Goal: Task Accomplishment & Management: Manage account settings

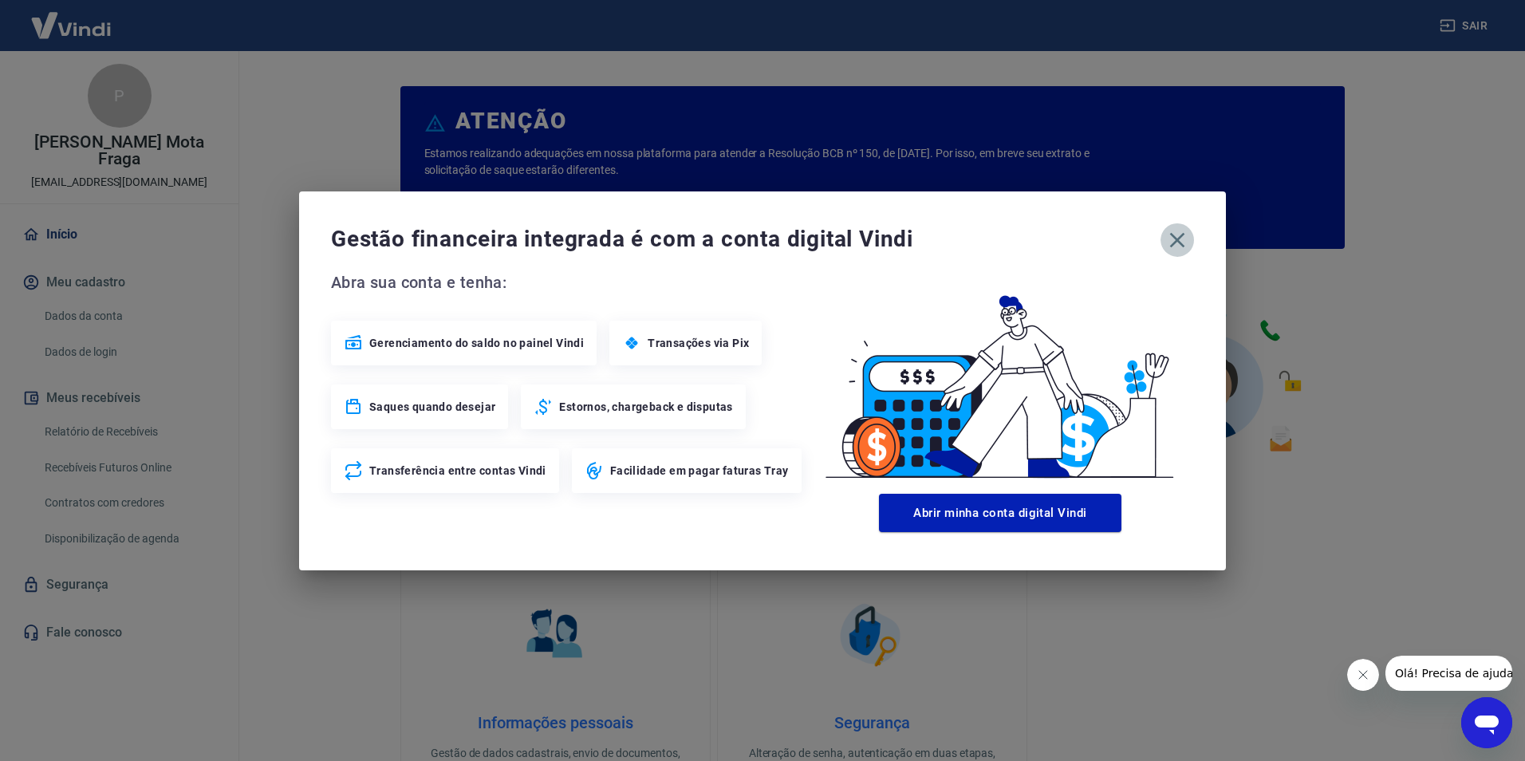
click at [1181, 243] on icon "button" at bounding box center [1177, 239] width 15 height 15
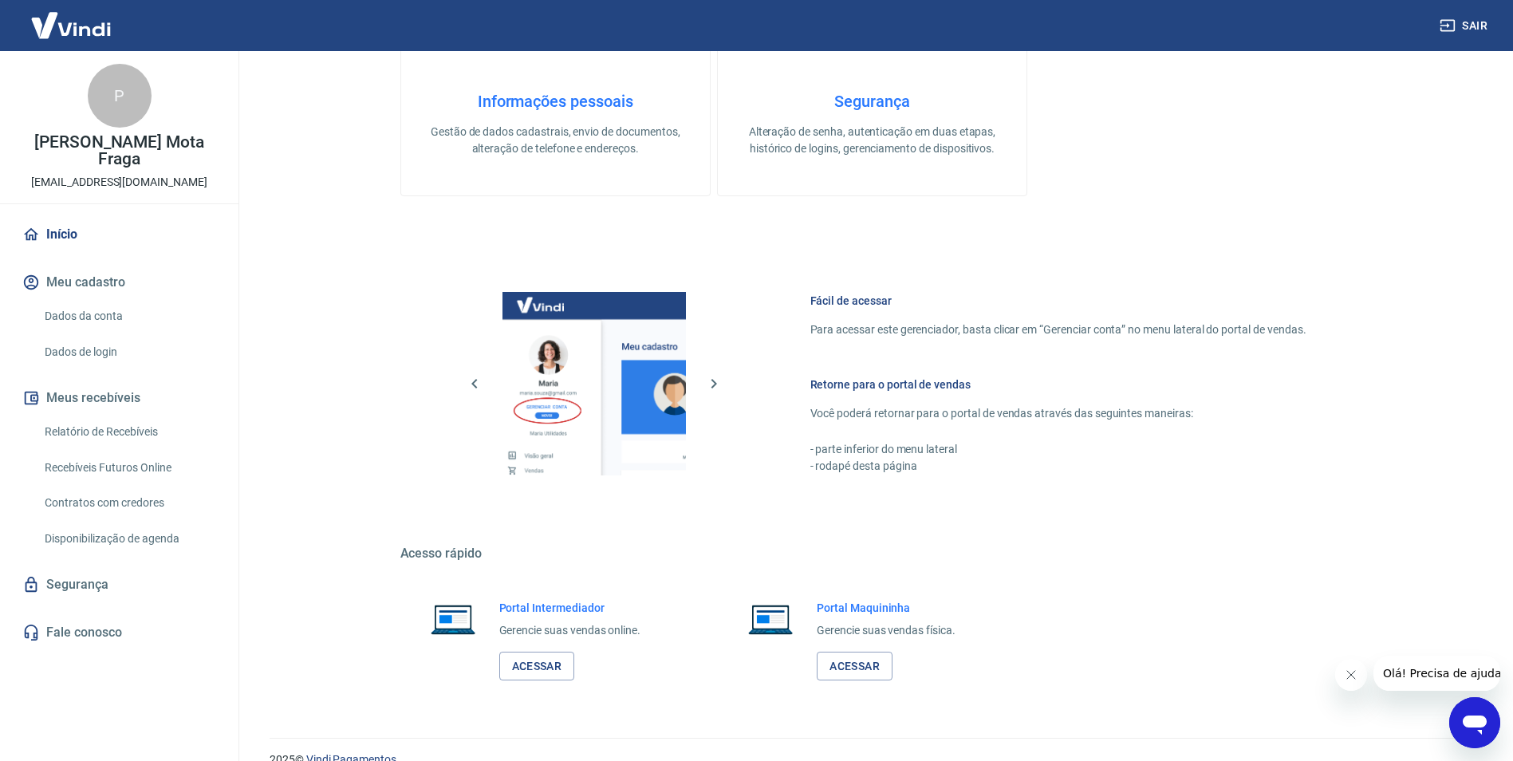
scroll to position [648, 0]
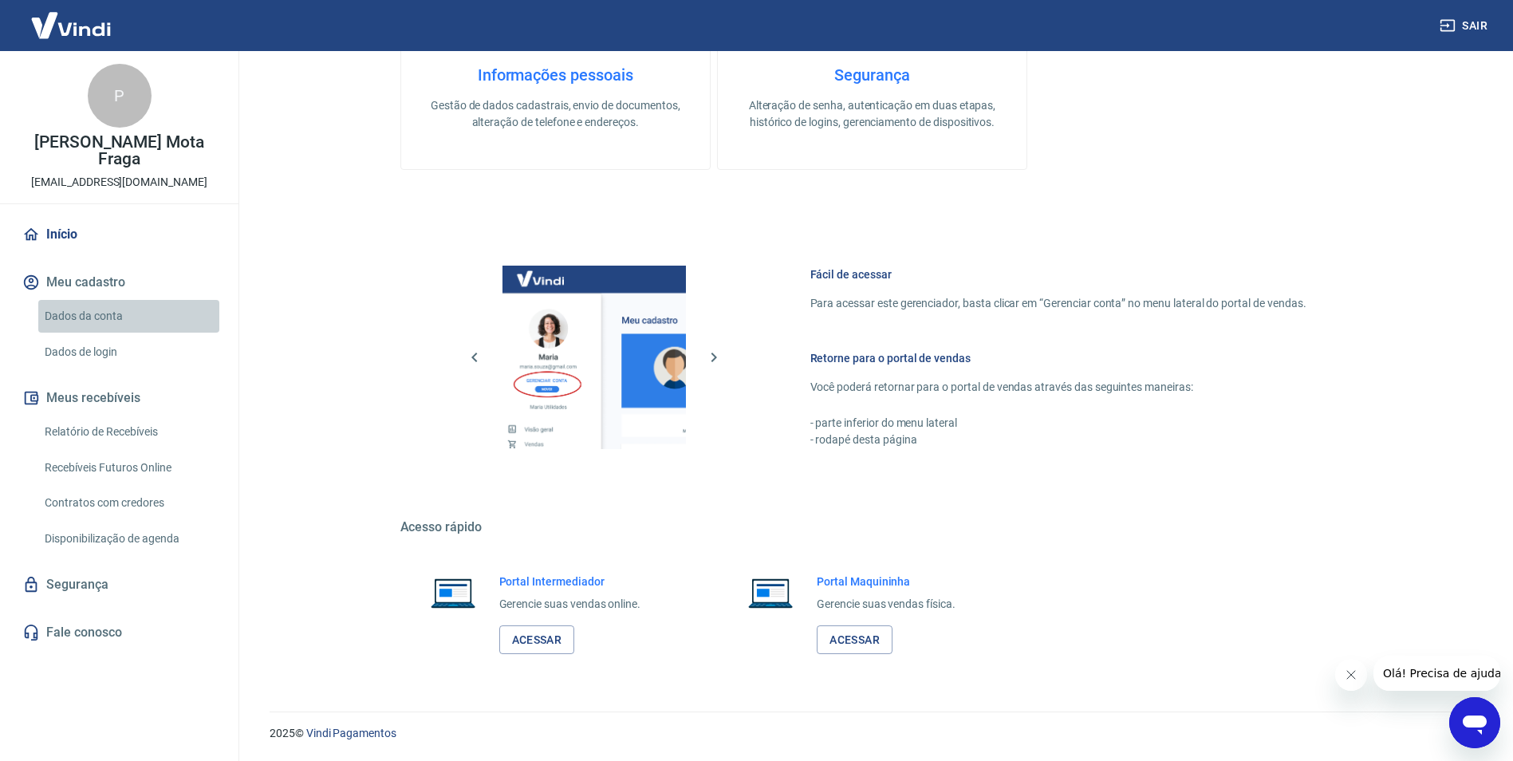
click at [88, 300] on link "Dados da conta" at bounding box center [128, 316] width 181 height 33
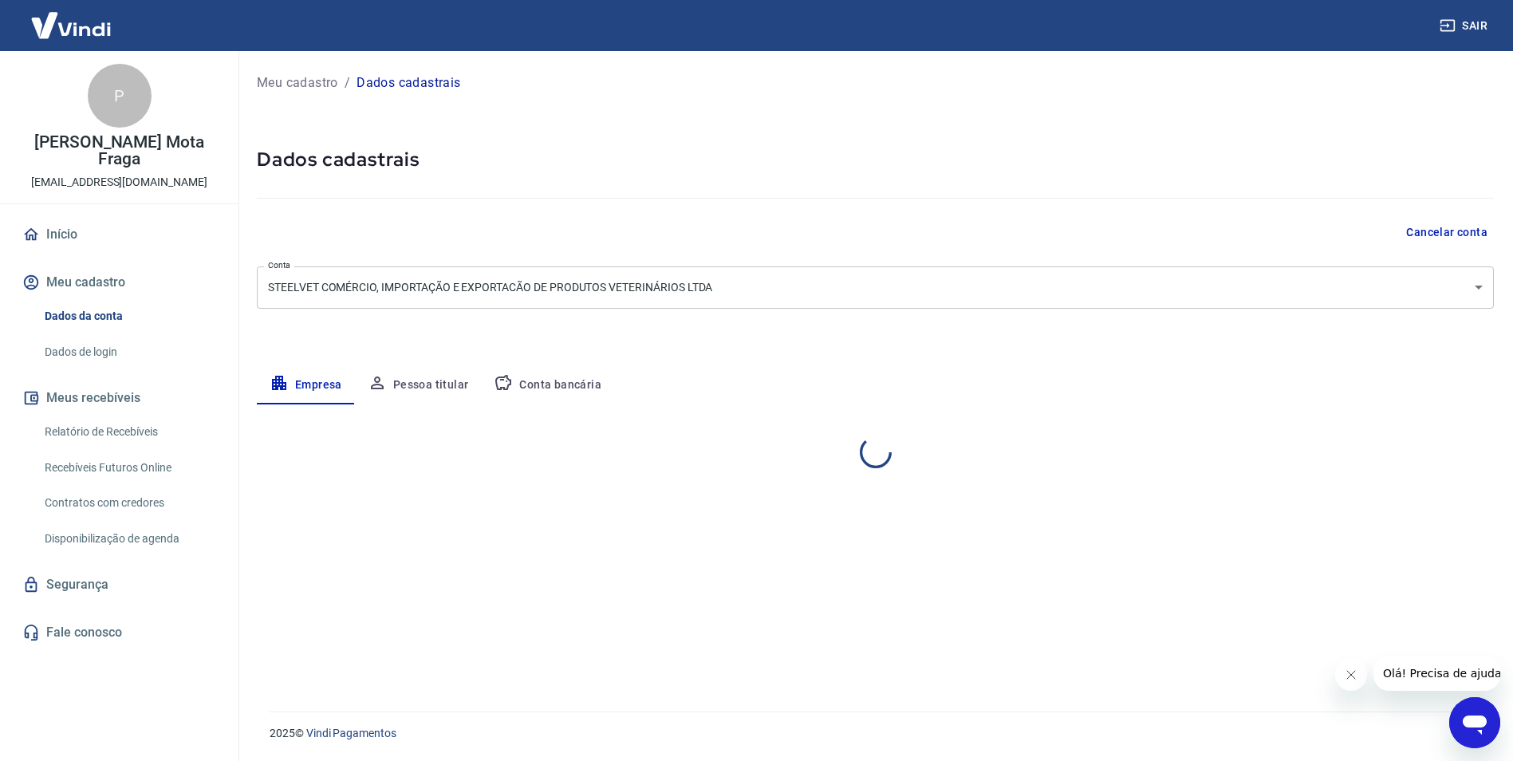
select select "SP"
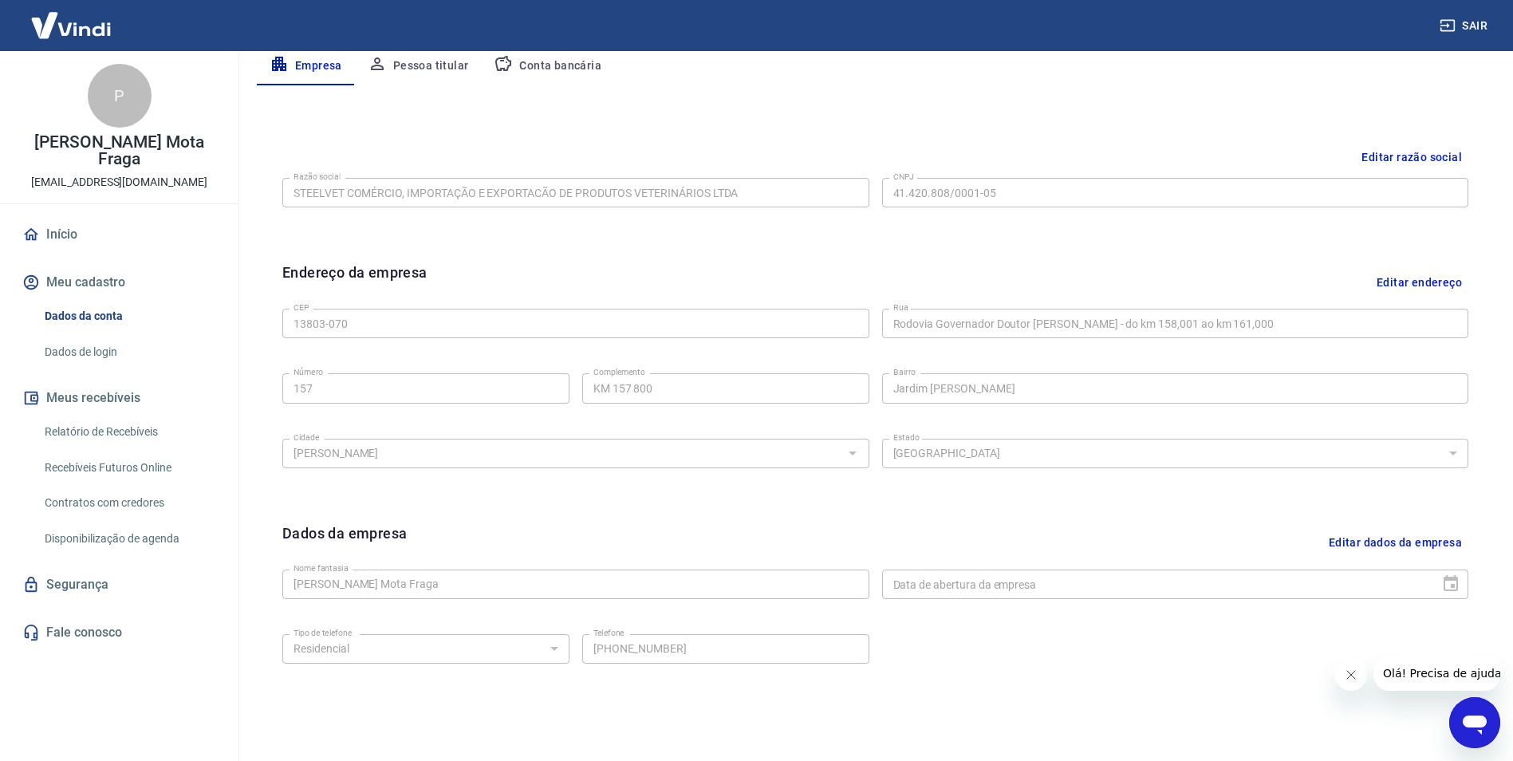
scroll to position [389, 0]
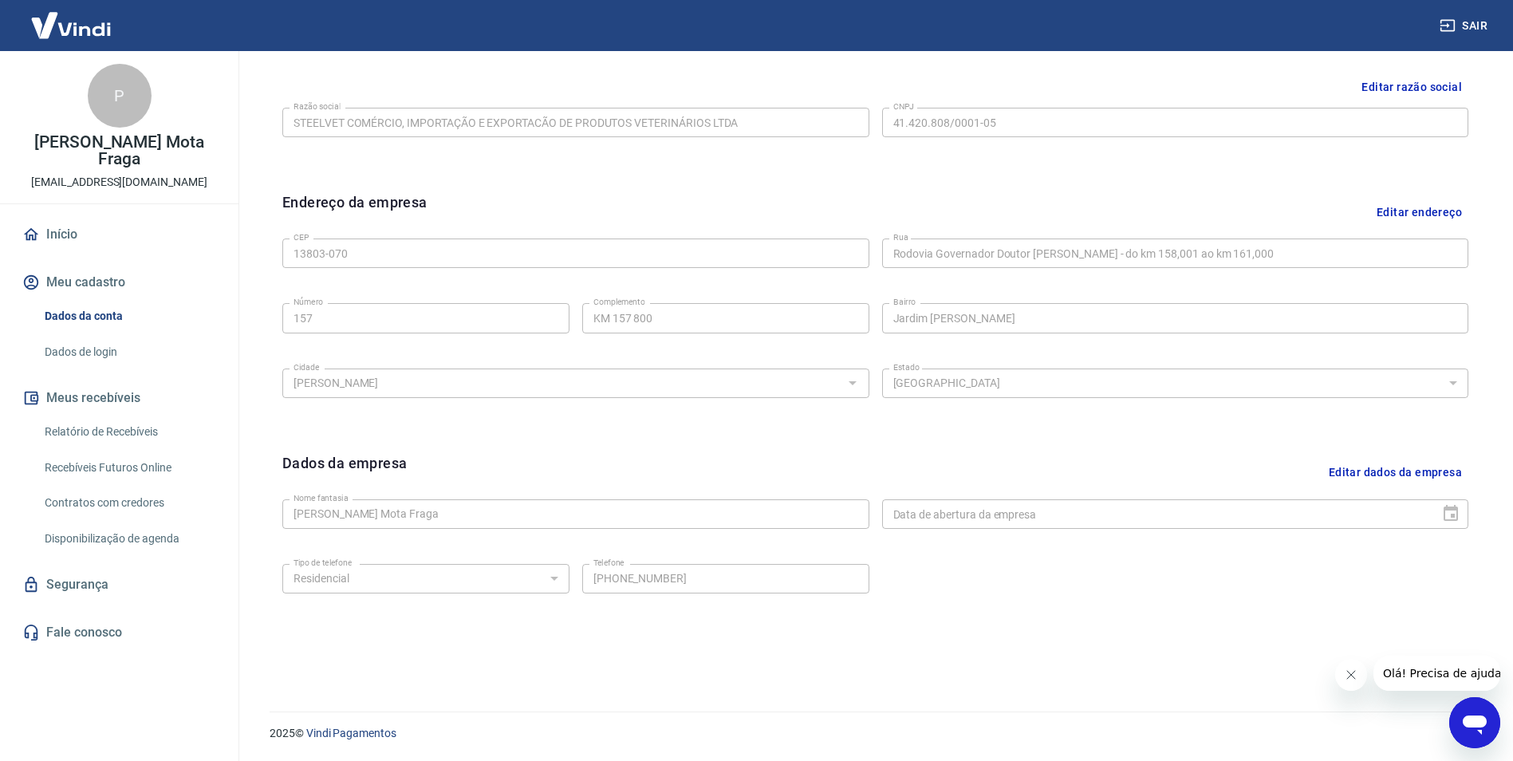
click at [69, 337] on link "Dados de login" at bounding box center [128, 352] width 181 height 33
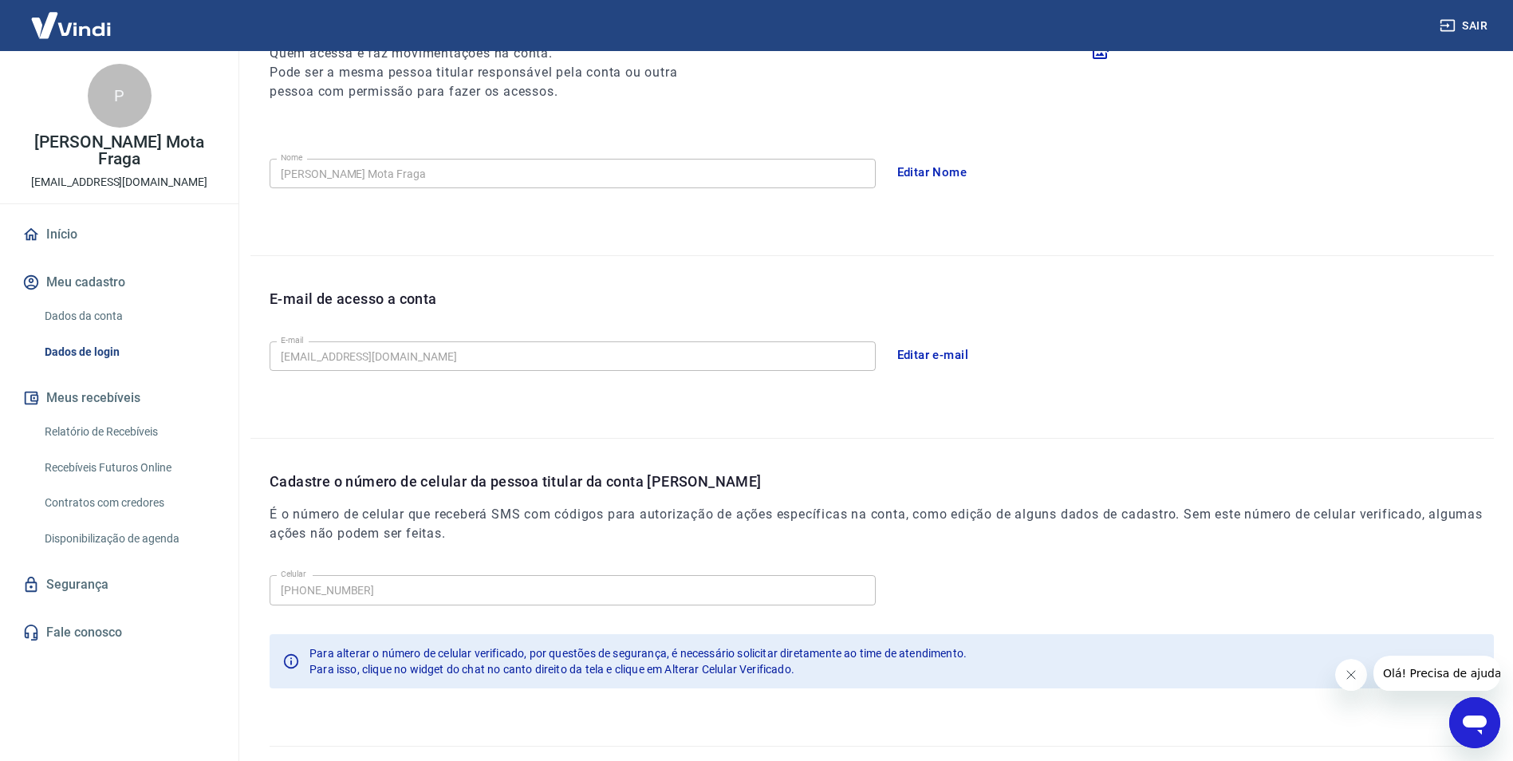
scroll to position [261, 0]
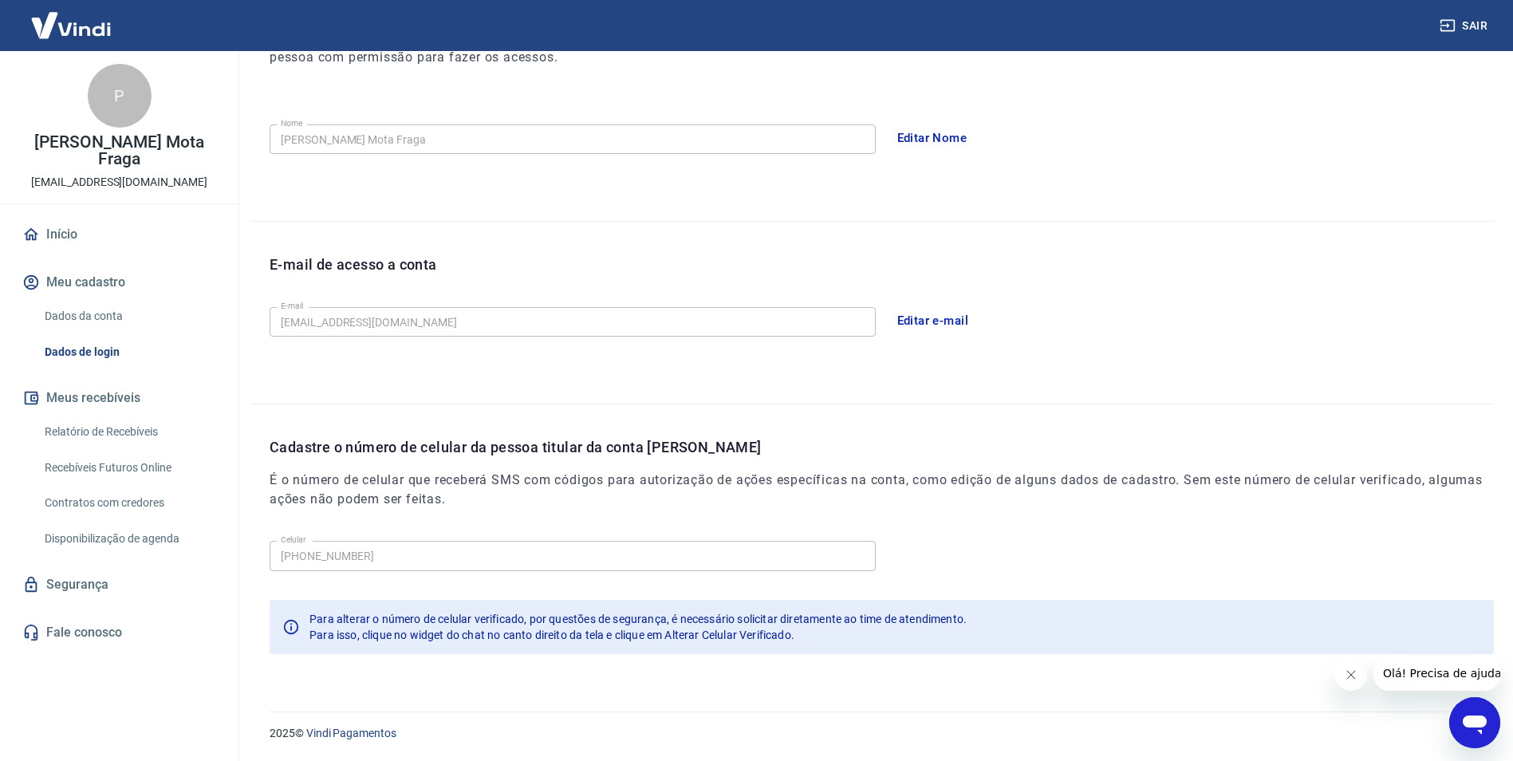
click at [87, 416] on link "Relatório de Recebíveis" at bounding box center [128, 432] width 181 height 33
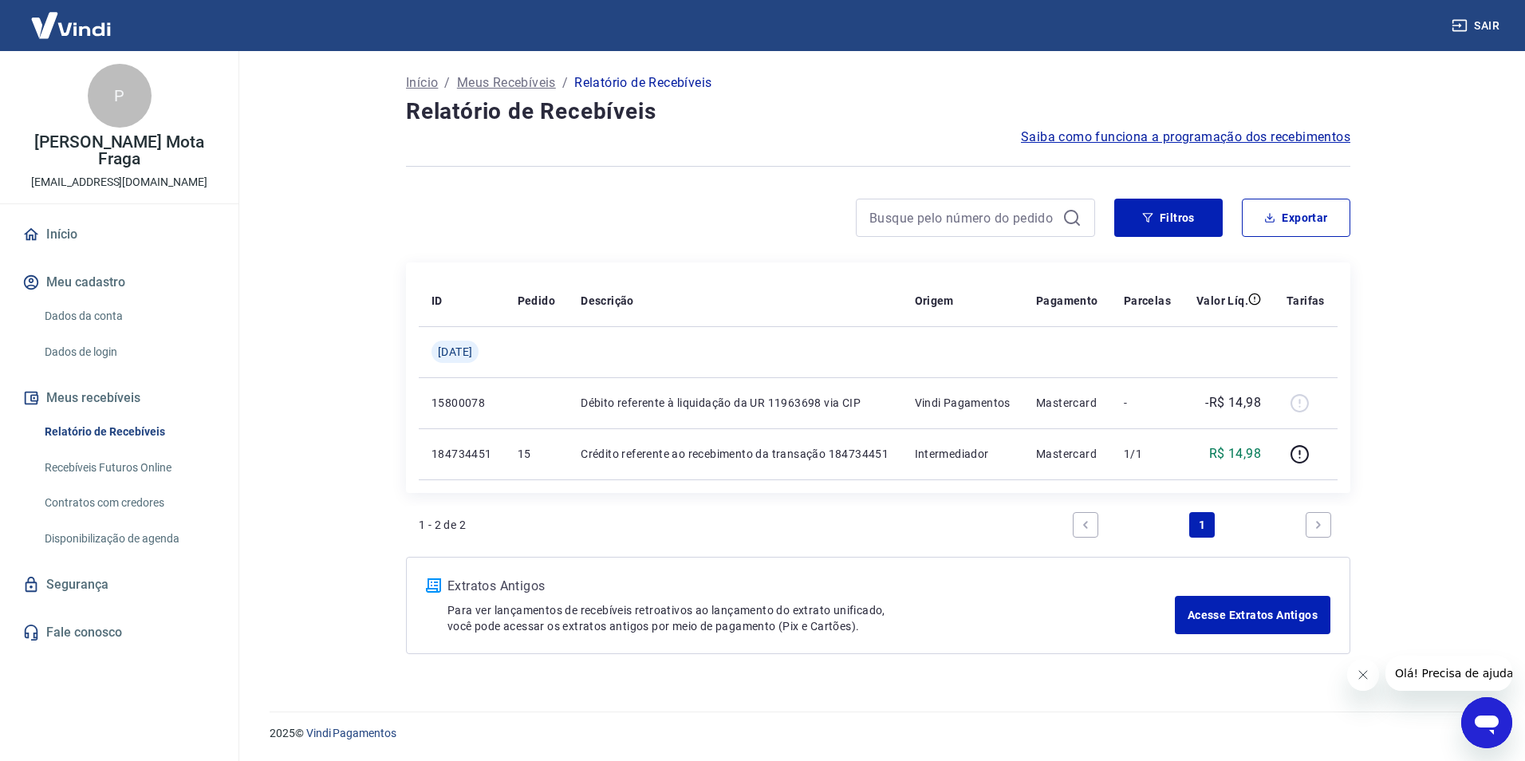
click at [51, 217] on link "Início" at bounding box center [119, 234] width 200 height 35
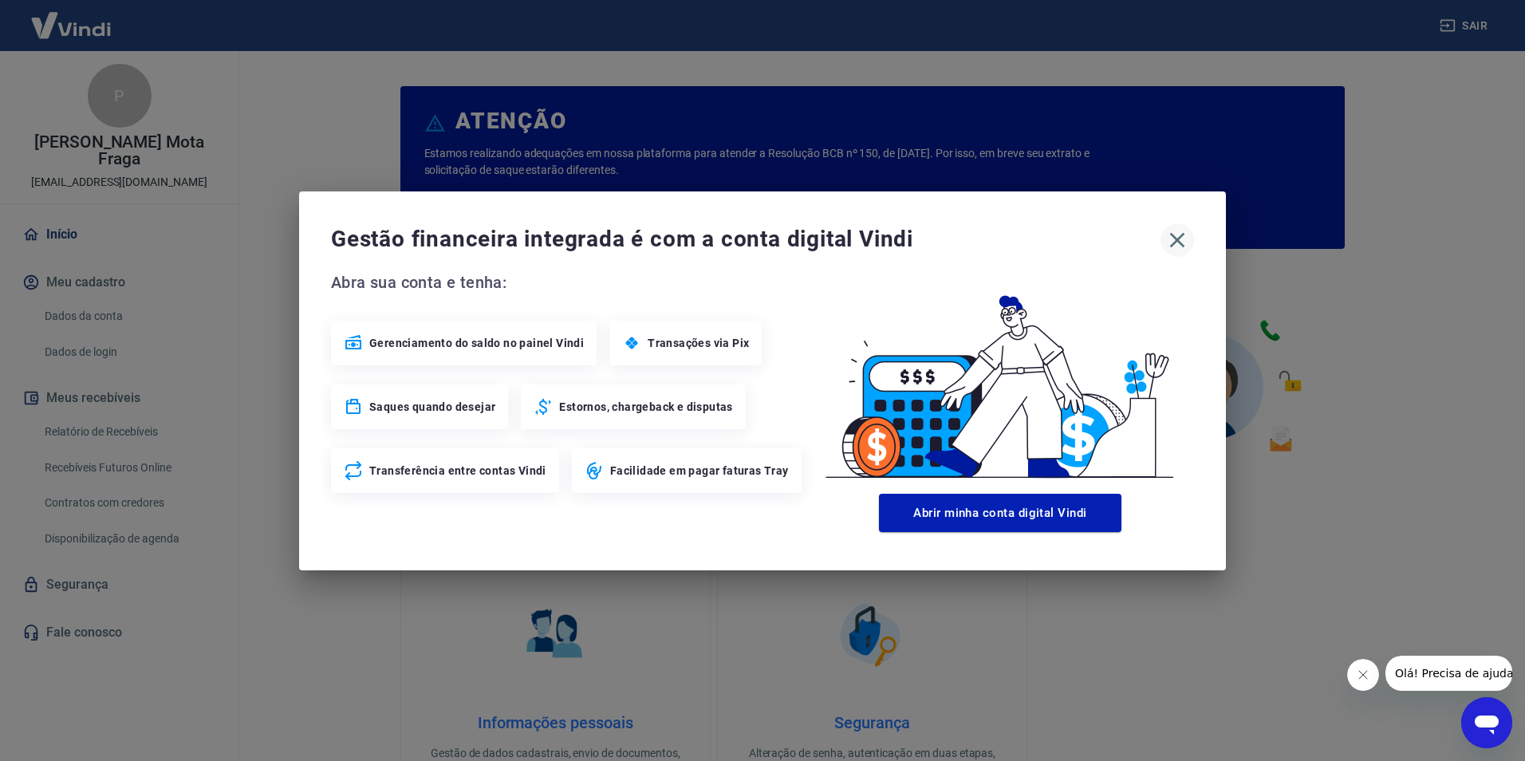
click at [1177, 239] on icon "button" at bounding box center [1177, 239] width 15 height 15
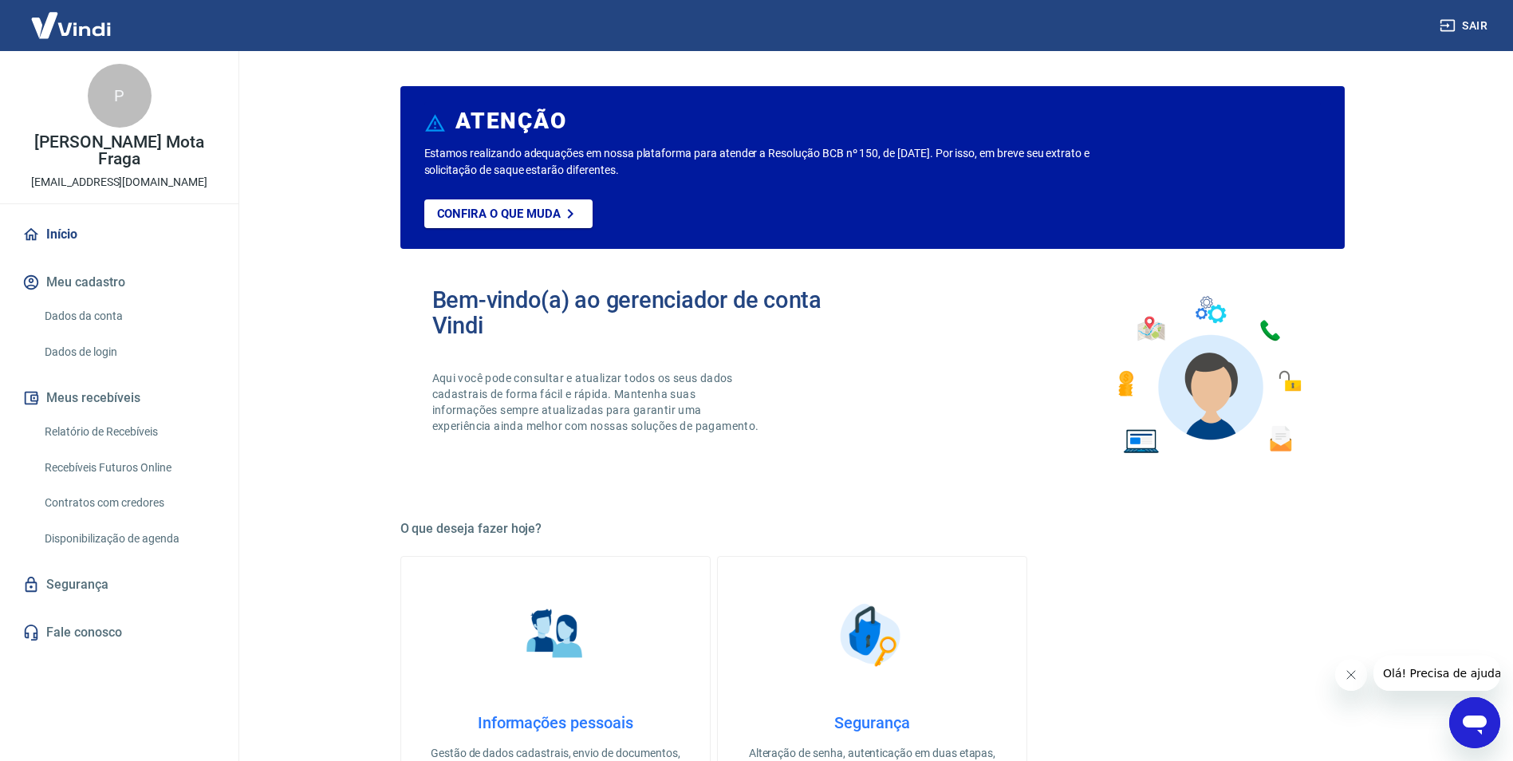
click at [1476, 18] on button "Sair" at bounding box center [1465, 26] width 57 height 30
